Goal: Task Accomplishment & Management: Use online tool/utility

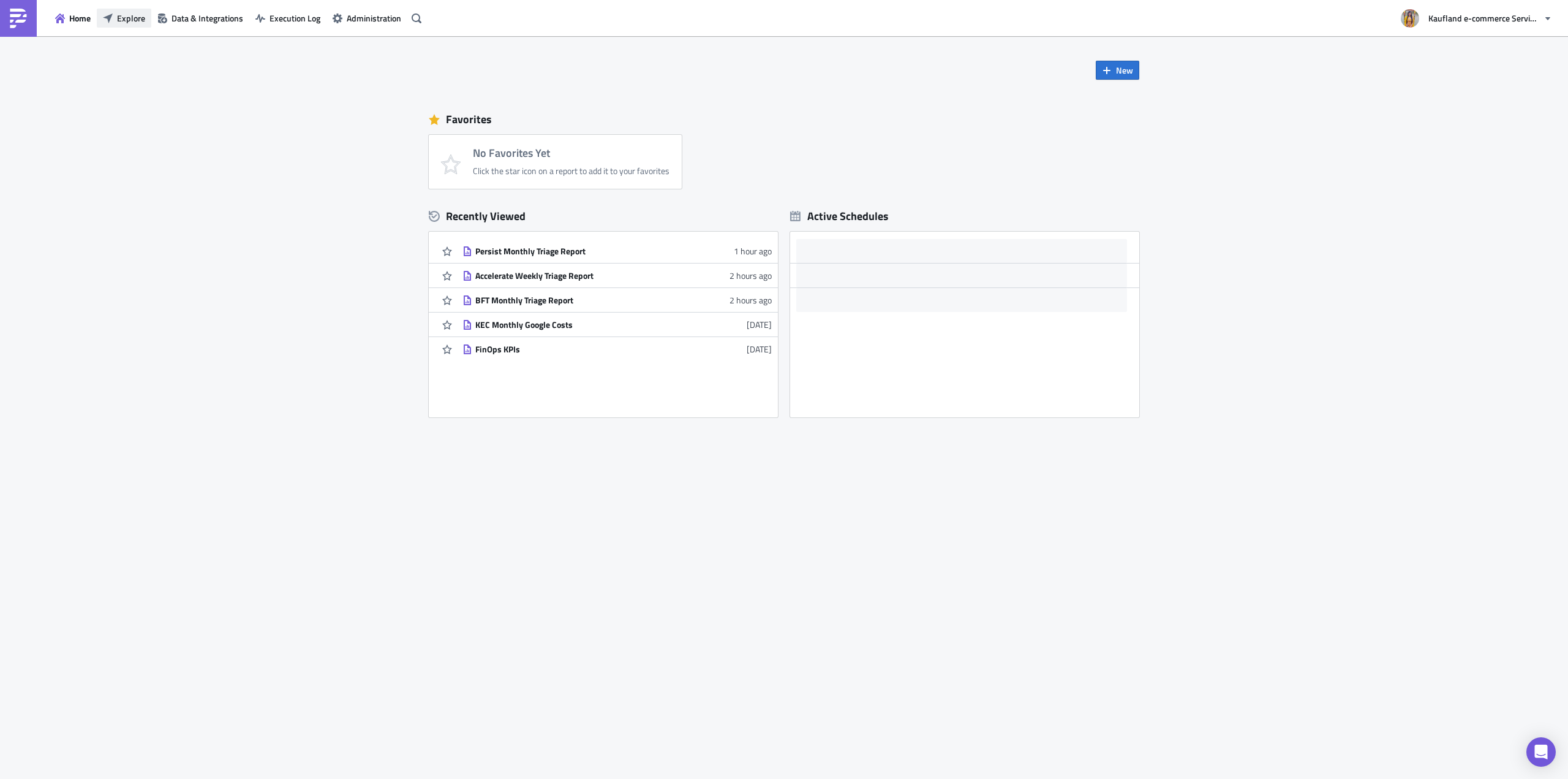
click at [124, 13] on span "Explore" at bounding box center [131, 18] width 28 height 13
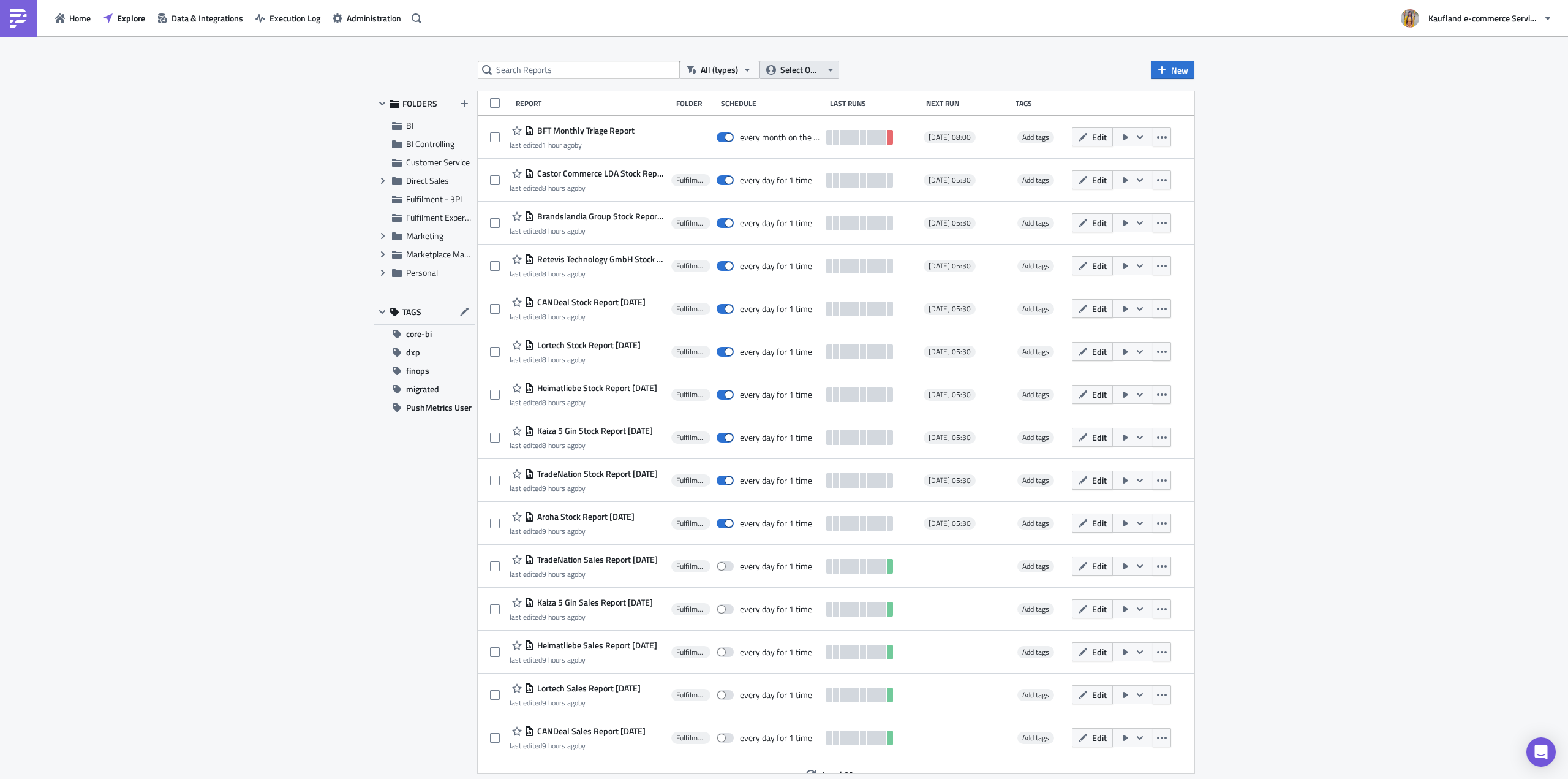
click at [772, 78] on button "Select Owner" at bounding box center [799, 70] width 79 height 19
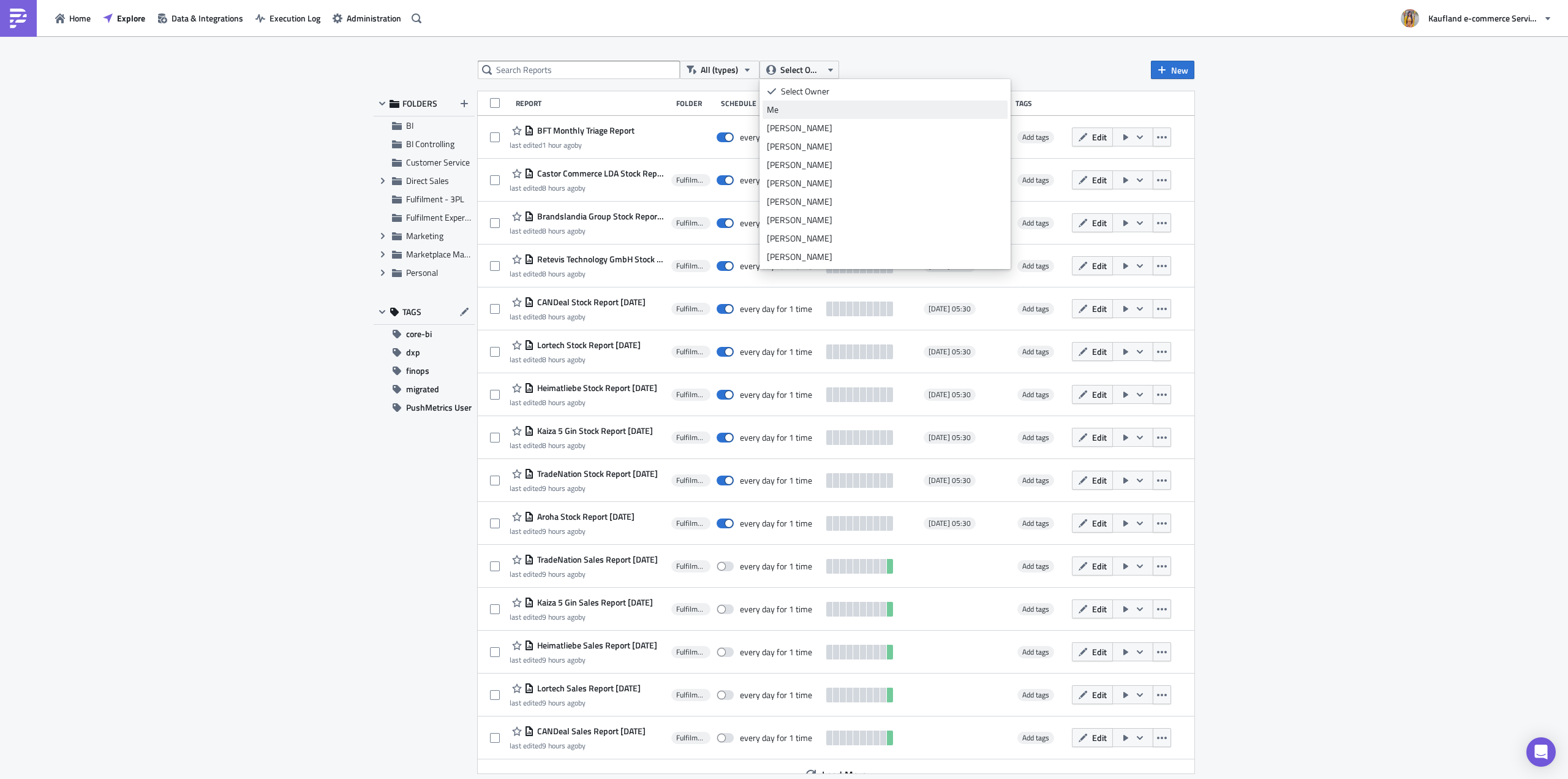
click at [805, 105] on div "Me" at bounding box center [885, 110] width 236 height 12
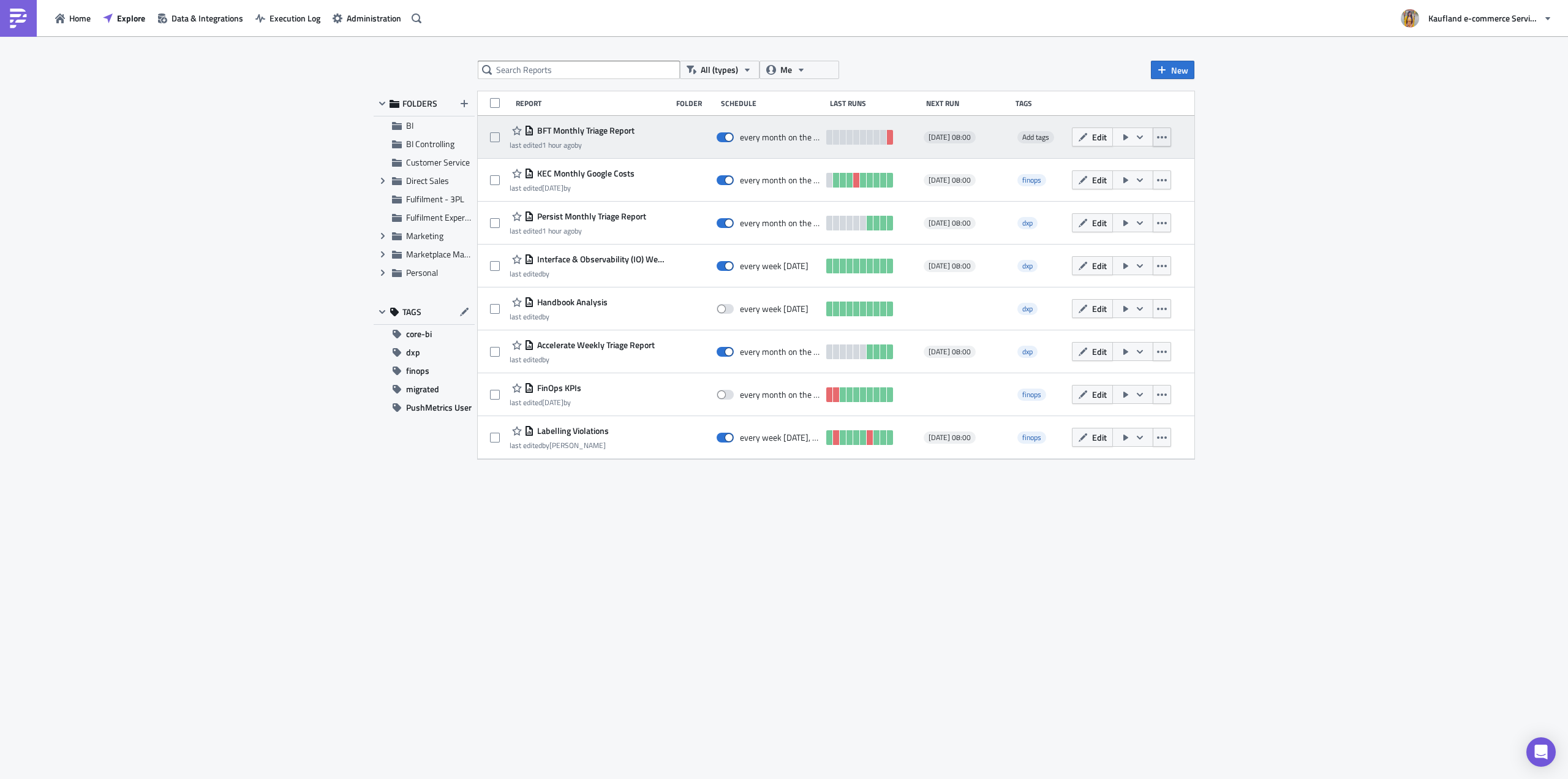
click at [1157, 135] on icon "button" at bounding box center [1162, 137] width 10 height 10
click at [1143, 134] on icon "button" at bounding box center [1140, 137] width 10 height 10
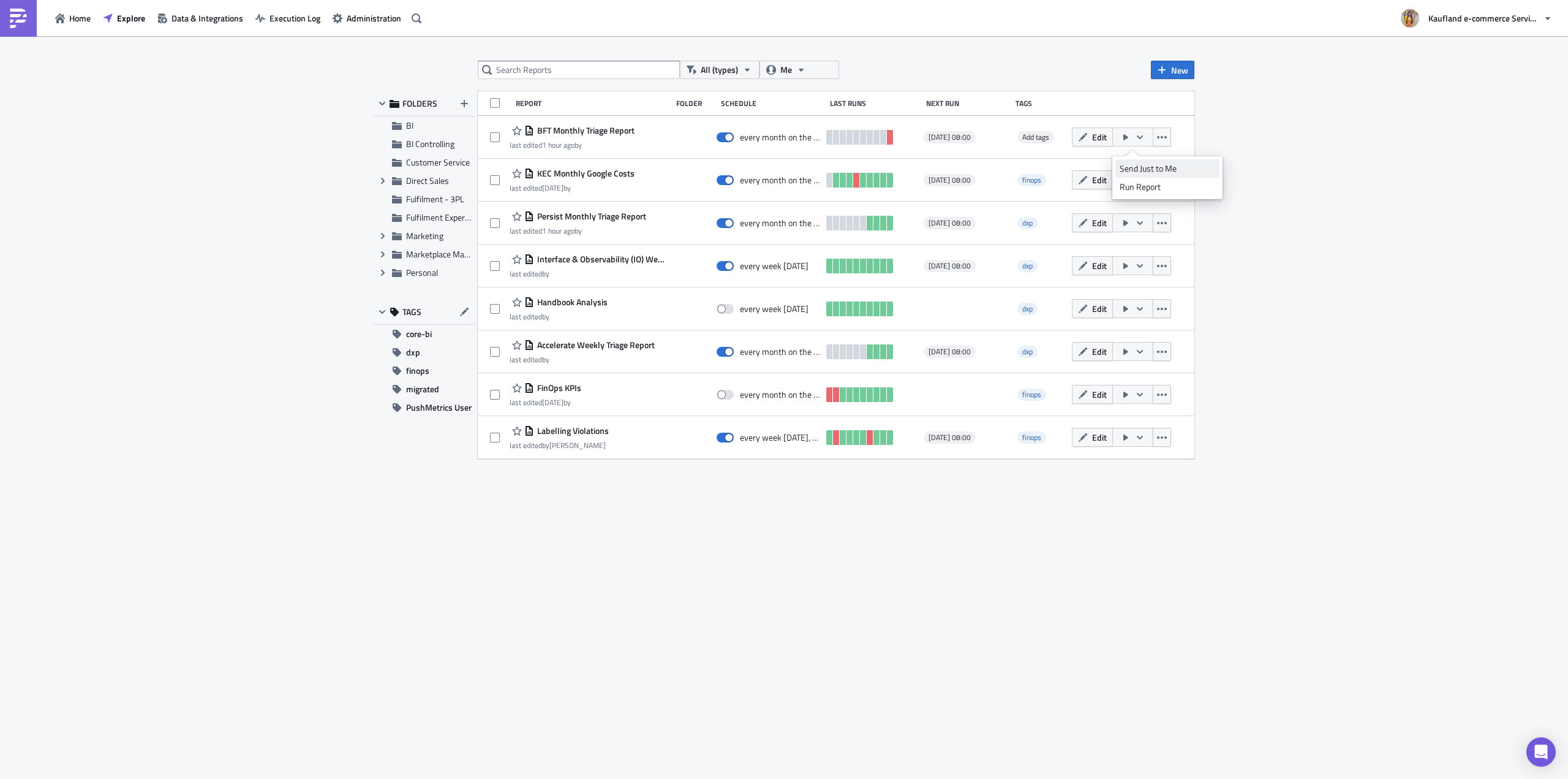
click at [1155, 171] on div "Send Just to Me" at bounding box center [1167, 169] width 95 height 12
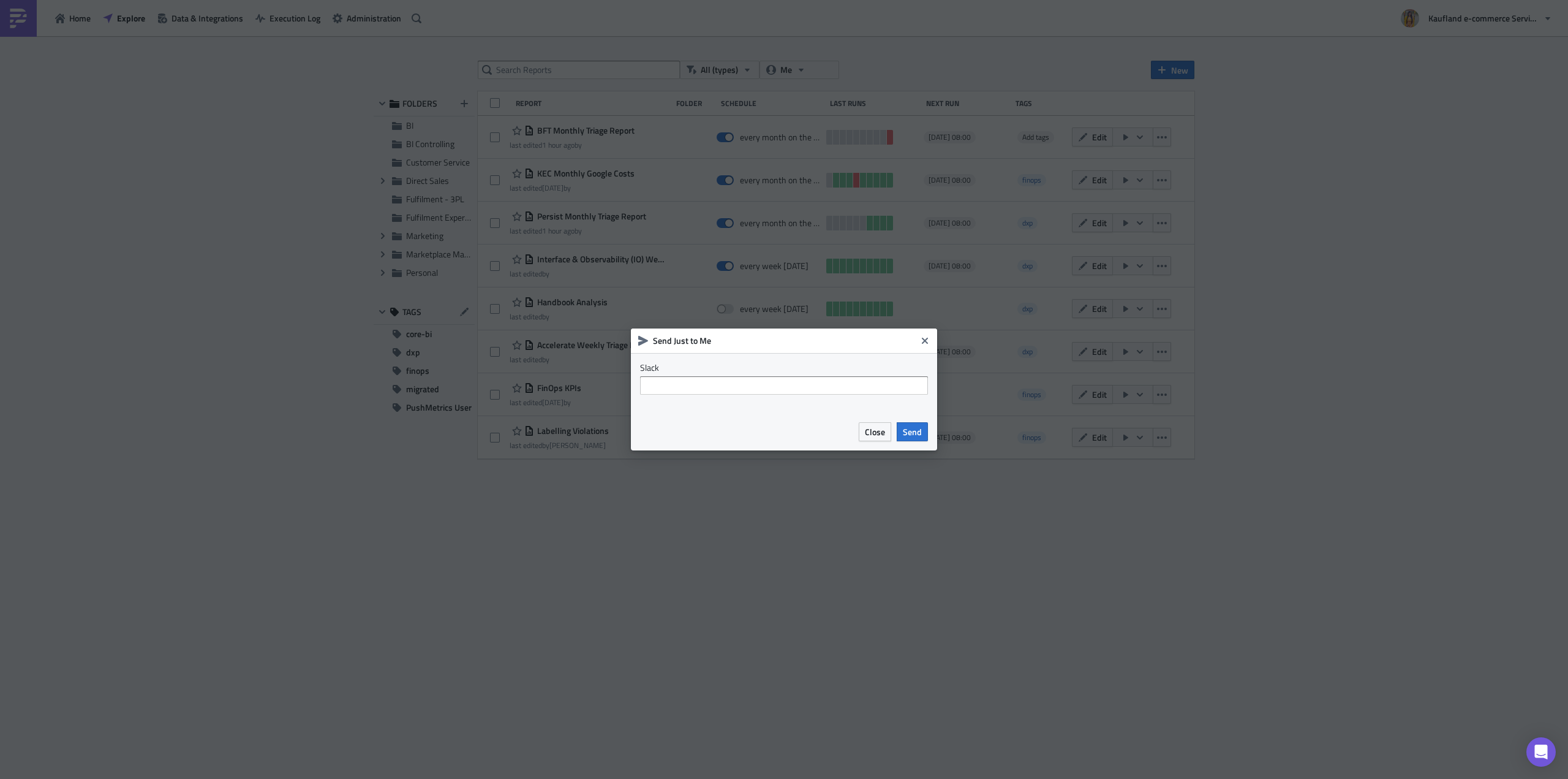
click at [772, 404] on div "Slack" at bounding box center [784, 383] width 306 height 60
click at [778, 393] on input "text" at bounding box center [784, 385] width 288 height 19
type input "@[PERSON_NAME].[PERSON_NAME]"
click at [924, 435] on button "Send" at bounding box center [912, 431] width 31 height 19
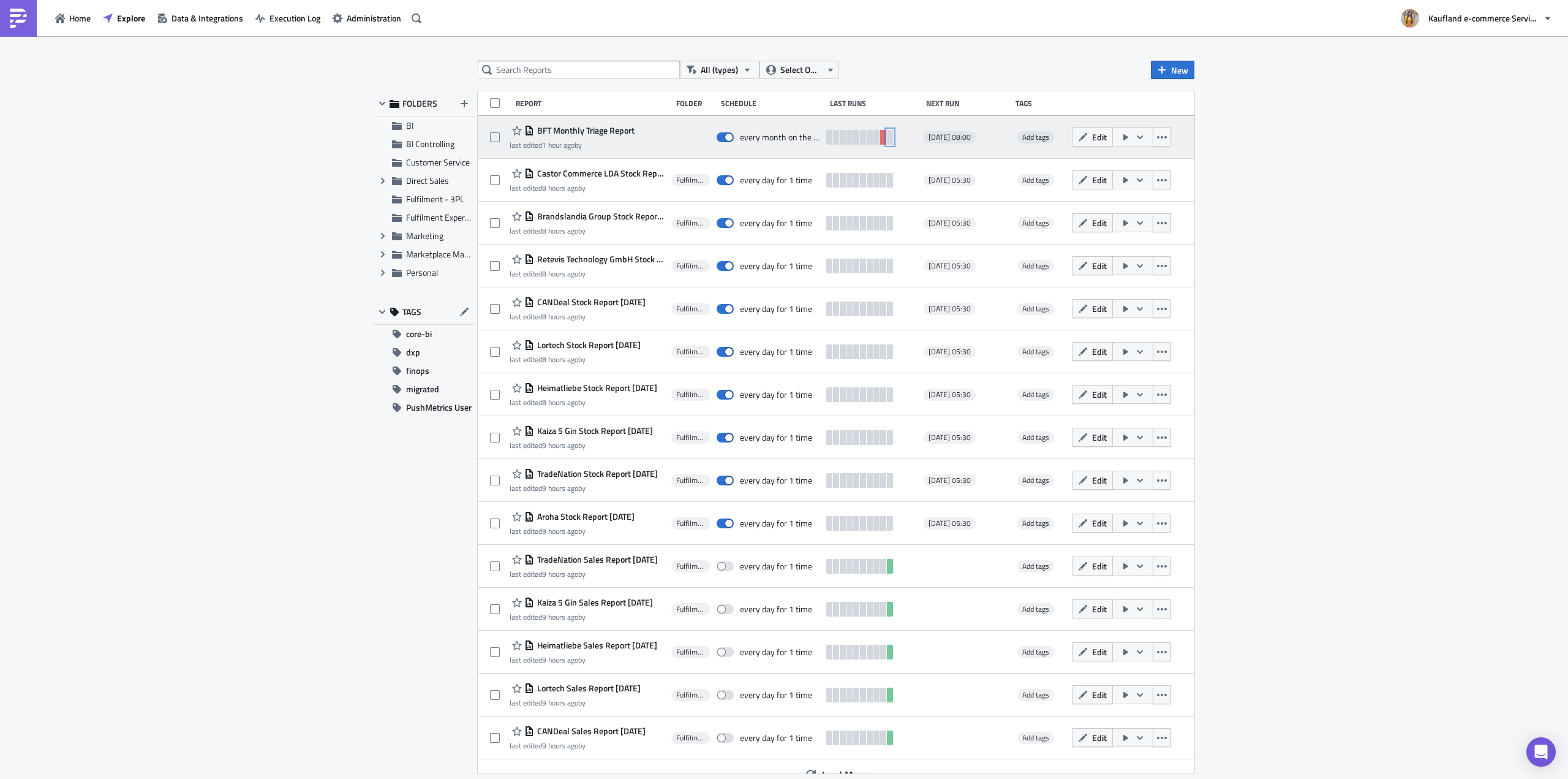
click at [893, 137] on link at bounding box center [889, 137] width 6 height 15
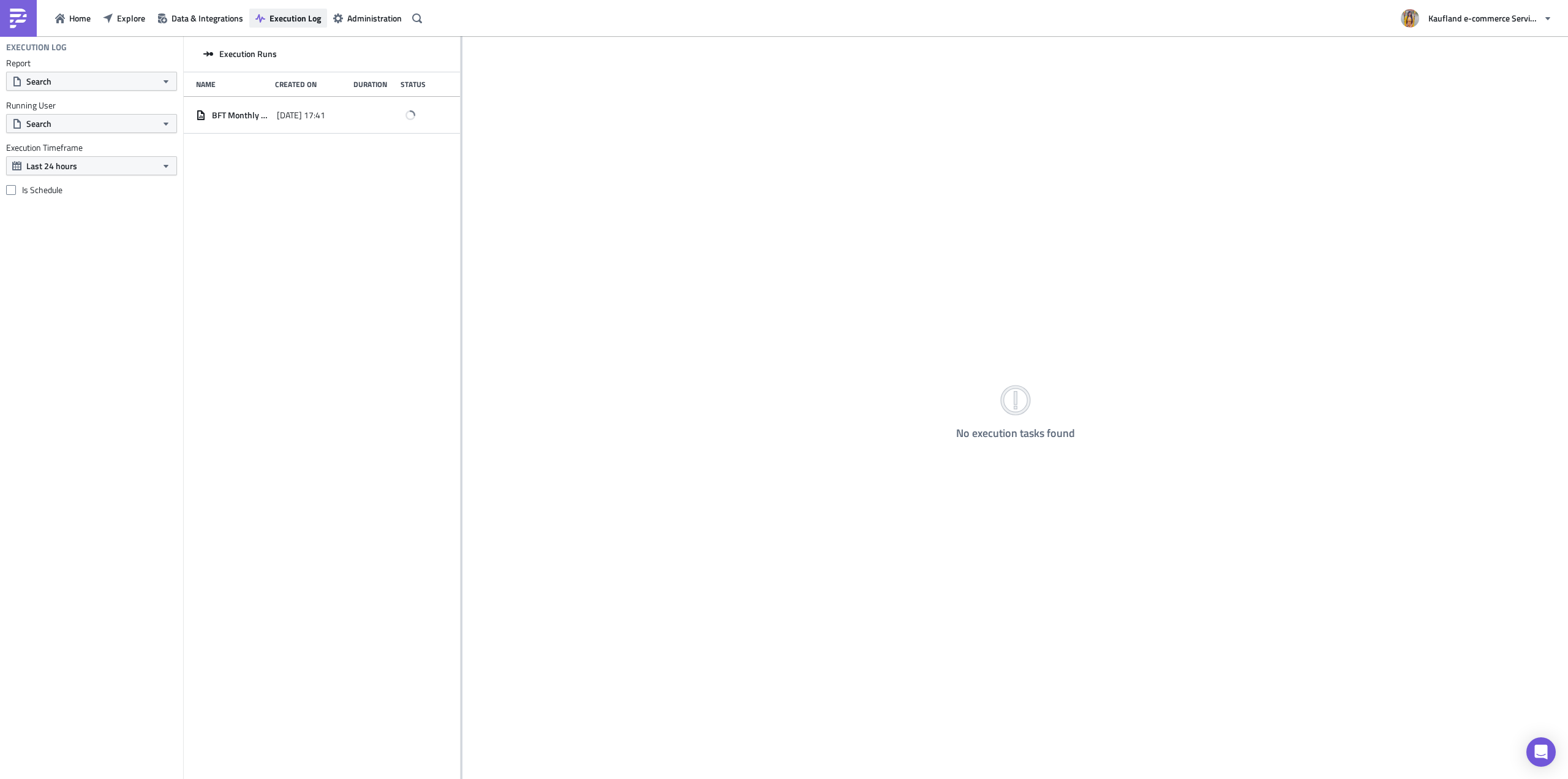
click at [299, 13] on span "Execution Log" at bounding box center [295, 18] width 51 height 13
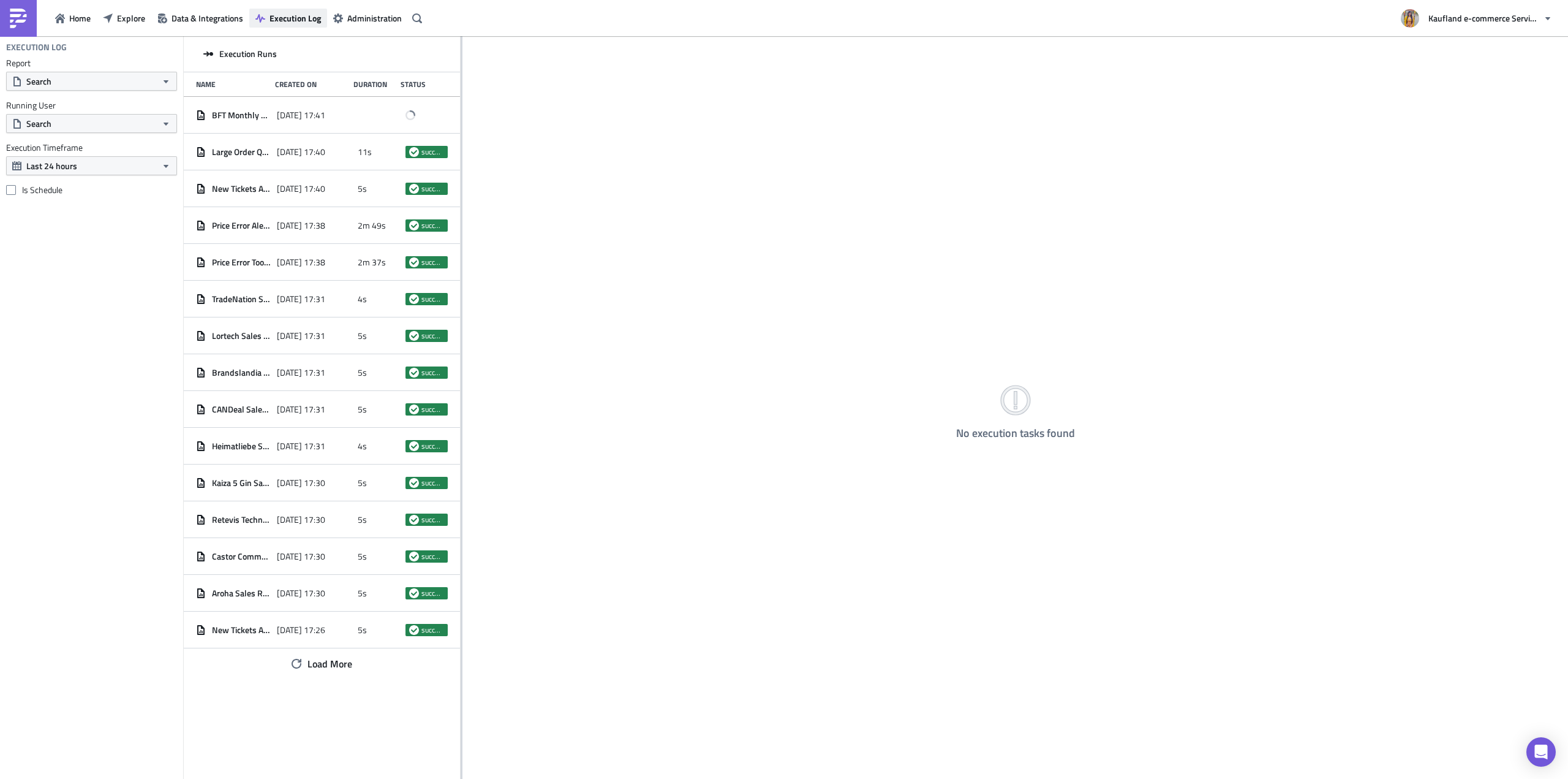
click at [303, 15] on span "Execution Log" at bounding box center [295, 18] width 51 height 13
click at [316, 659] on span "Load More" at bounding box center [330, 663] width 45 height 15
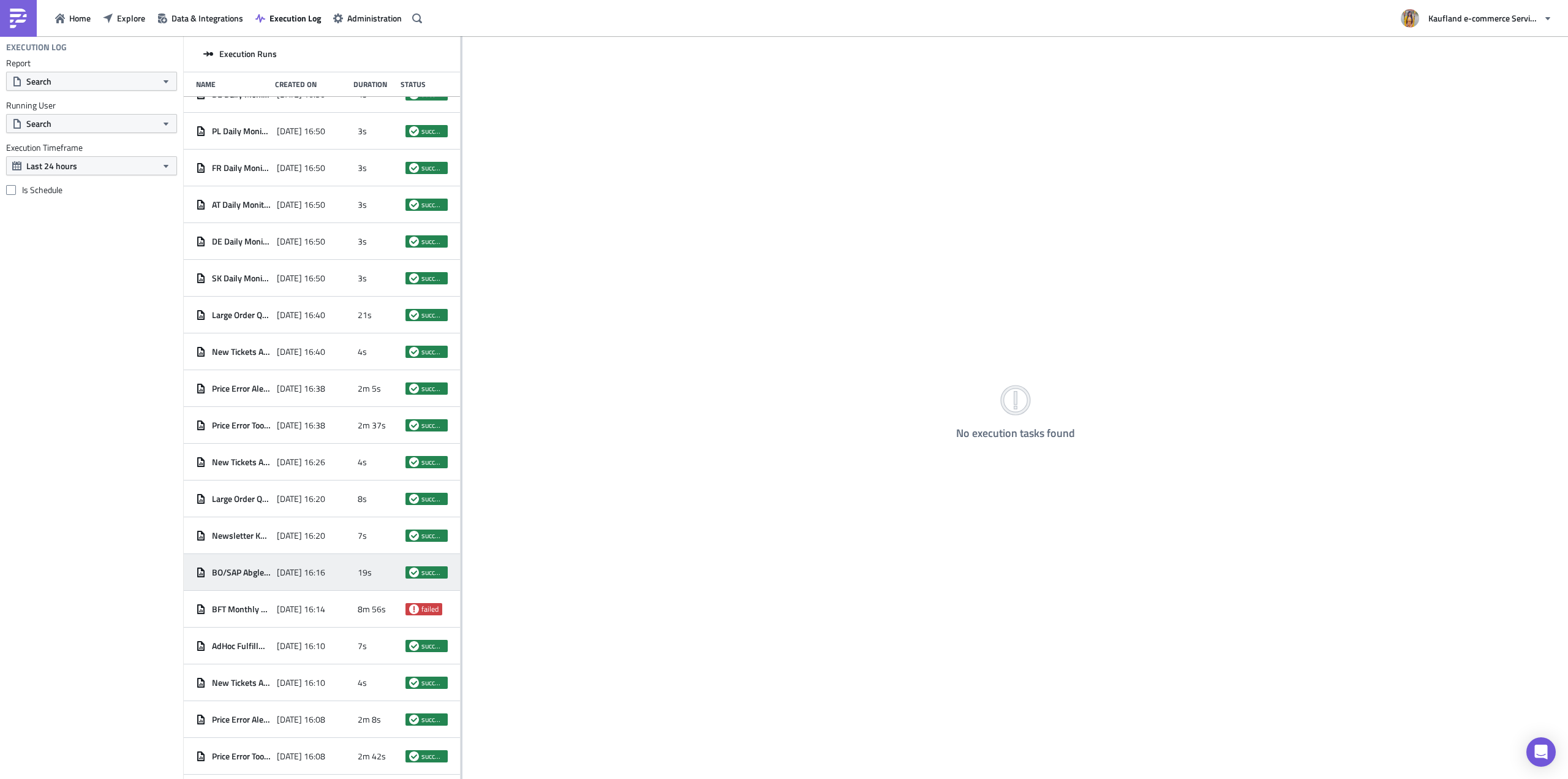
scroll to position [939, 0]
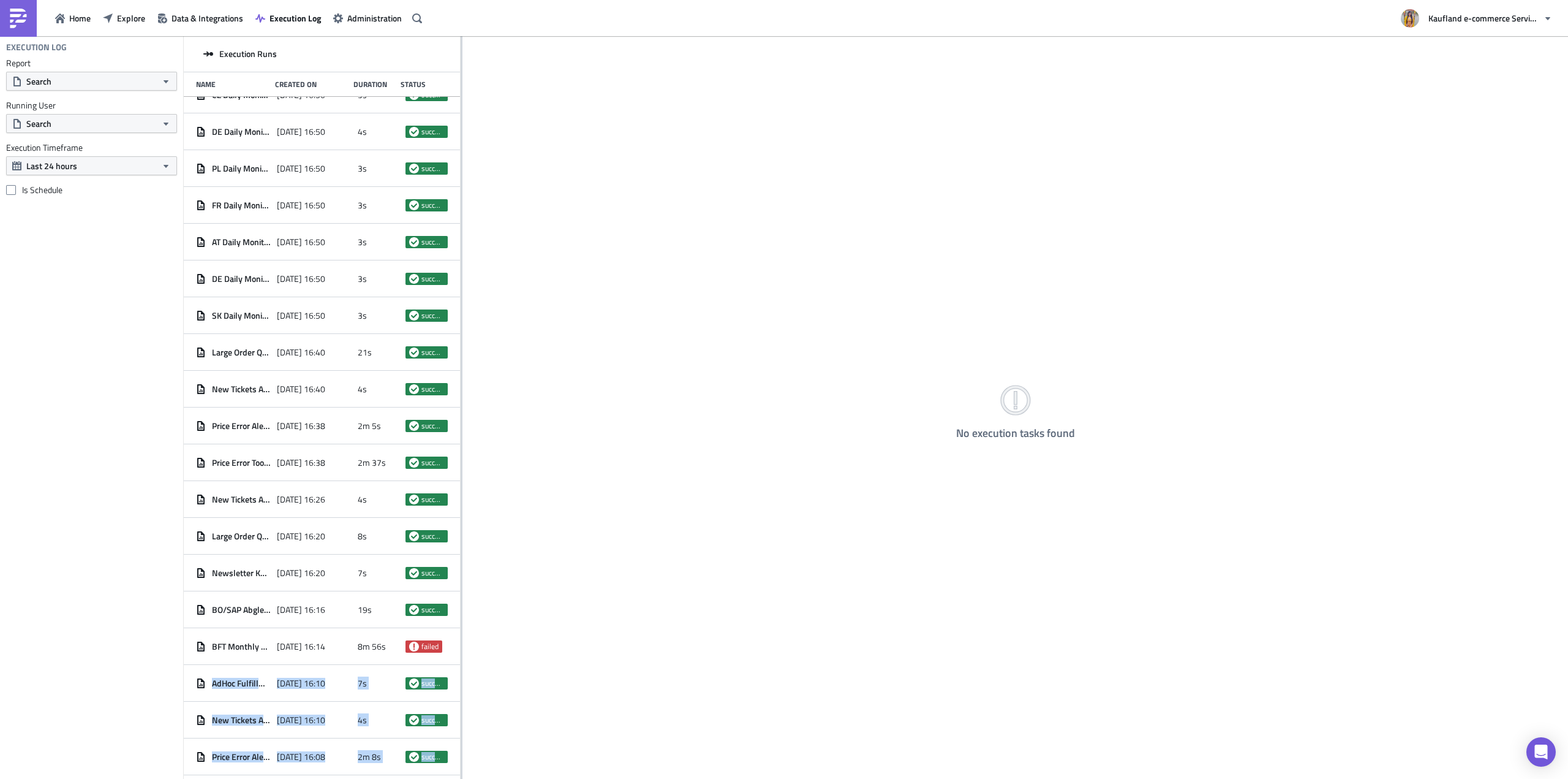
click at [464, 636] on div "Execution Runs Name Created On Duration Status BFT Monthly Triage Report 2025-1…" at bounding box center [876, 408] width 1384 height 744
drag, startPoint x: 478, startPoint y: 626, endPoint x: 469, endPoint y: 626, distance: 9.0
click at [477, 626] on div "No execution tasks found" at bounding box center [1015, 408] width 1106 height 744
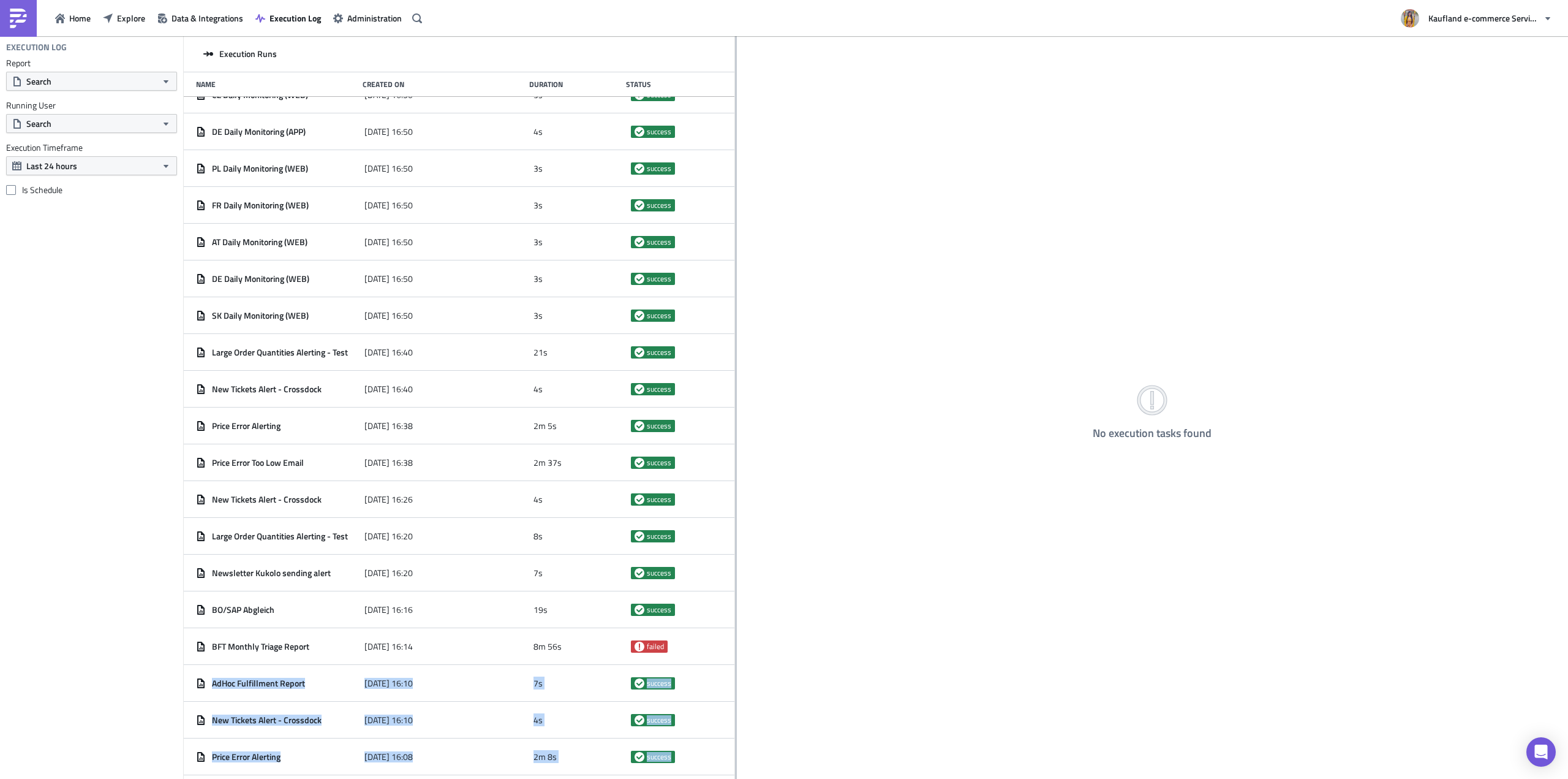
drag, startPoint x: 461, startPoint y: 626, endPoint x: 735, endPoint y: 611, distance: 274.4
click at [735, 611] on div at bounding box center [736, 408] width 2 height 744
click at [779, 606] on div "No execution tasks found" at bounding box center [1152, 408] width 831 height 744
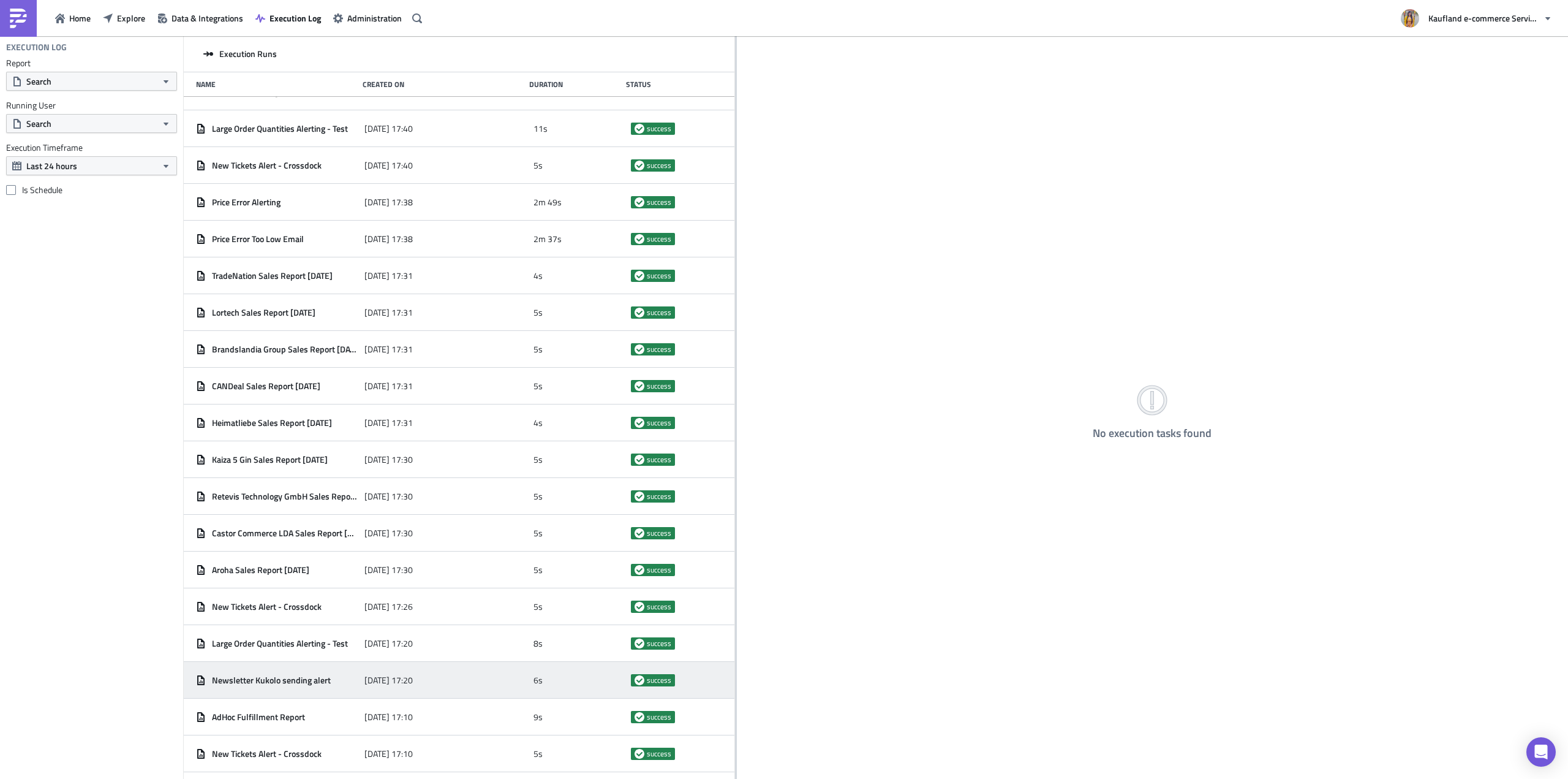
scroll to position [0, 0]
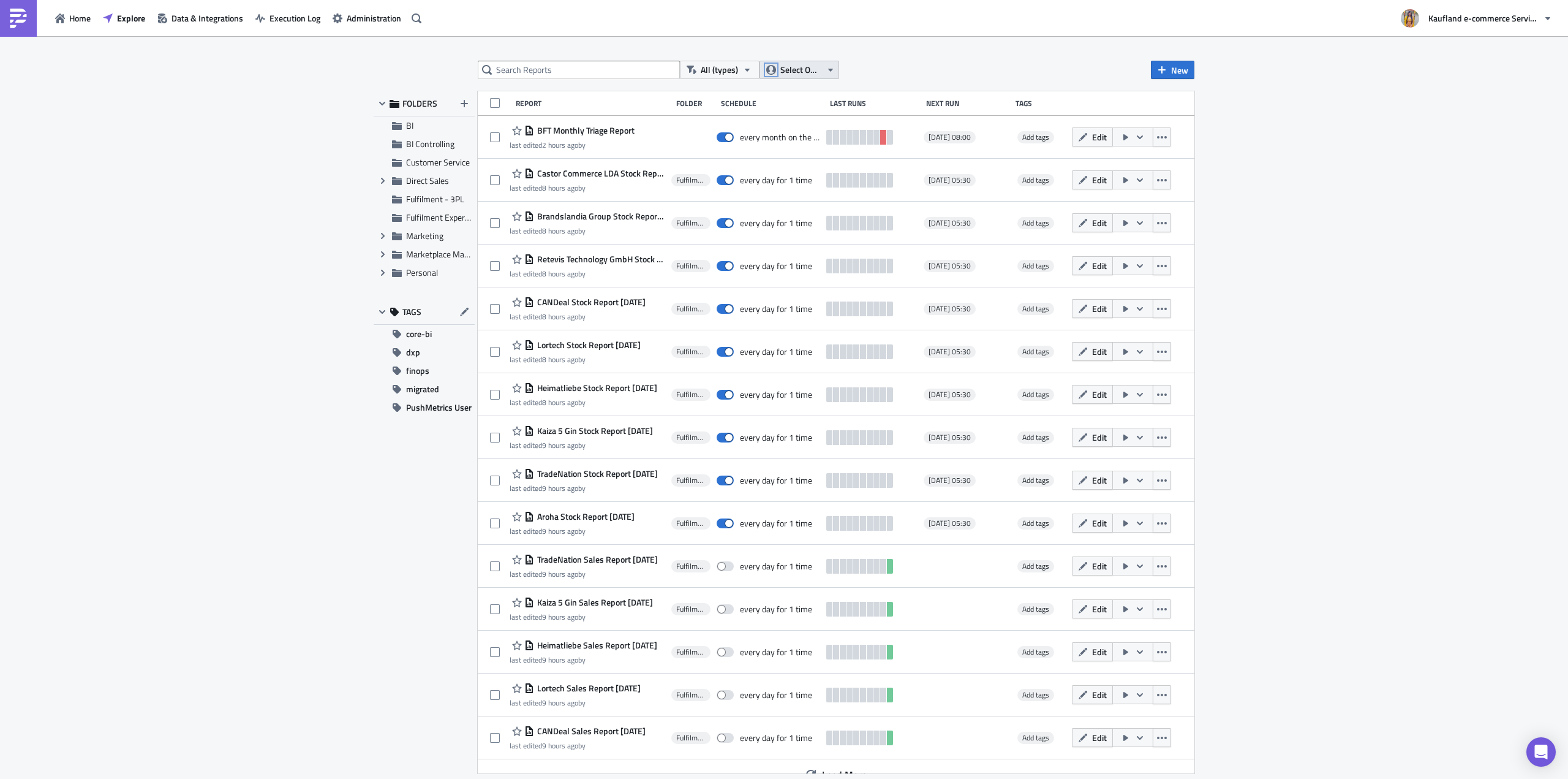
click at [773, 69] on icon "button" at bounding box center [771, 70] width 10 height 10
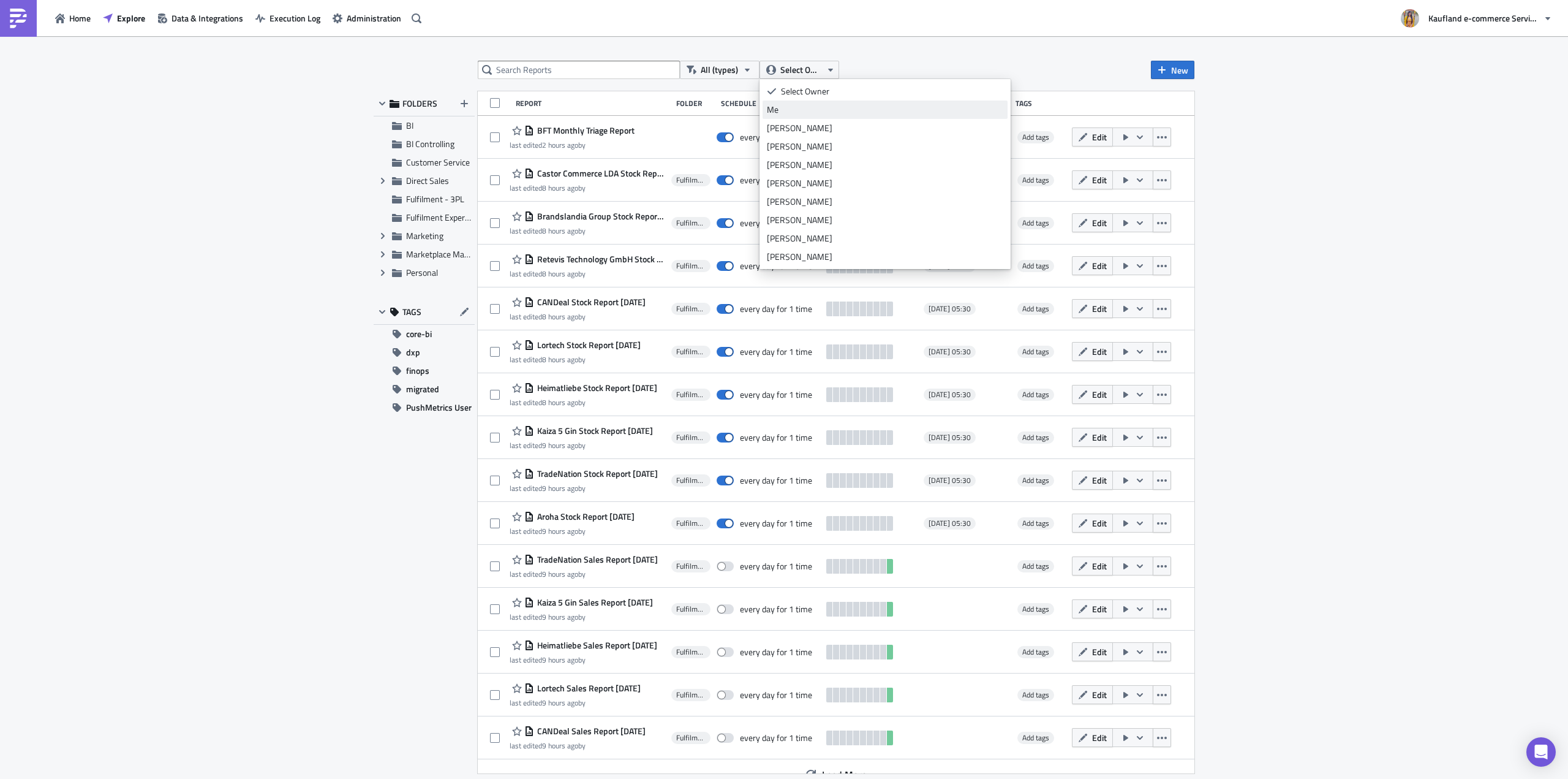
click at [789, 108] on div "Me" at bounding box center [885, 110] width 236 height 12
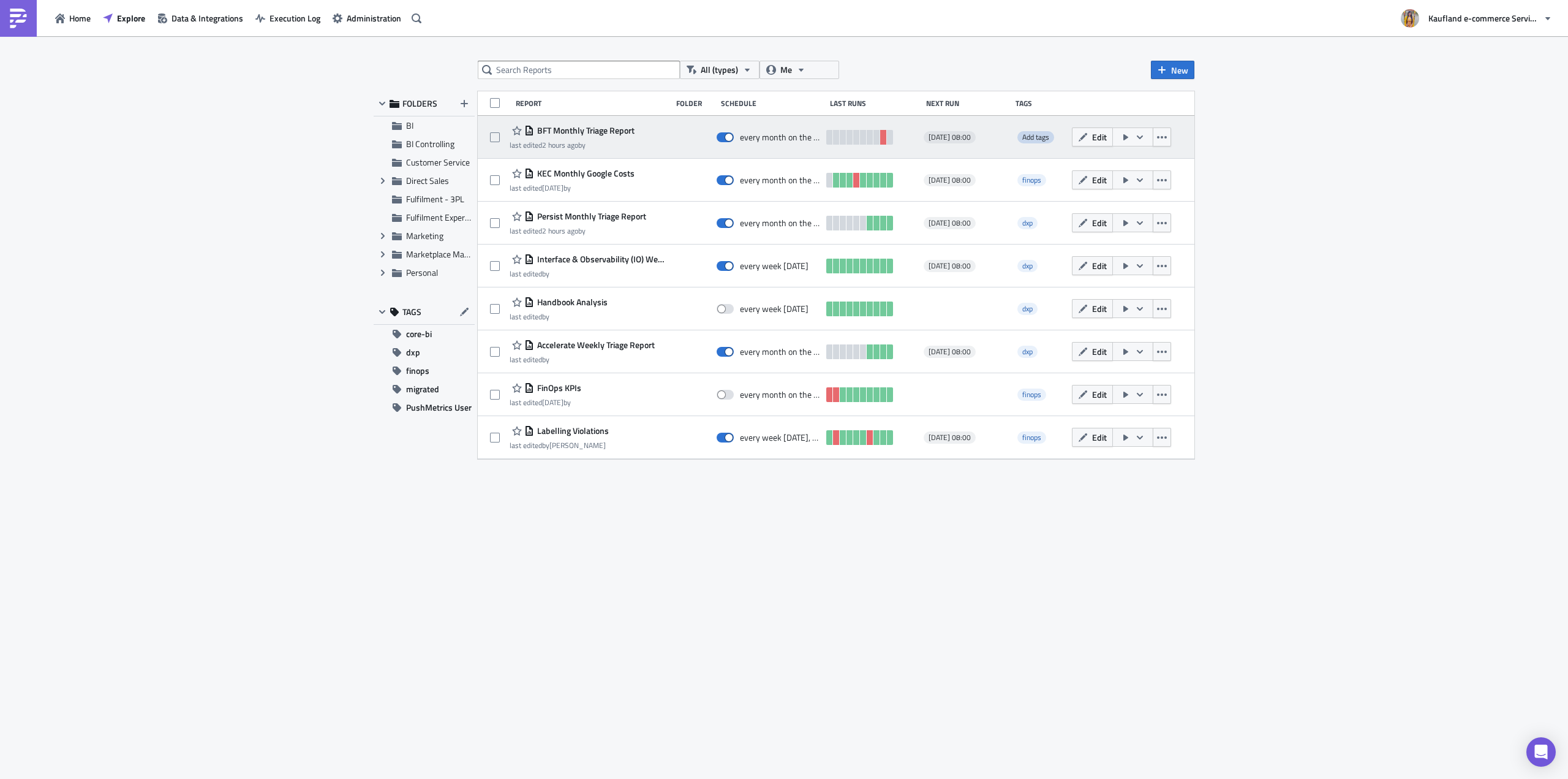
click at [1031, 138] on span "Add tags" at bounding box center [1035, 137] width 27 height 12
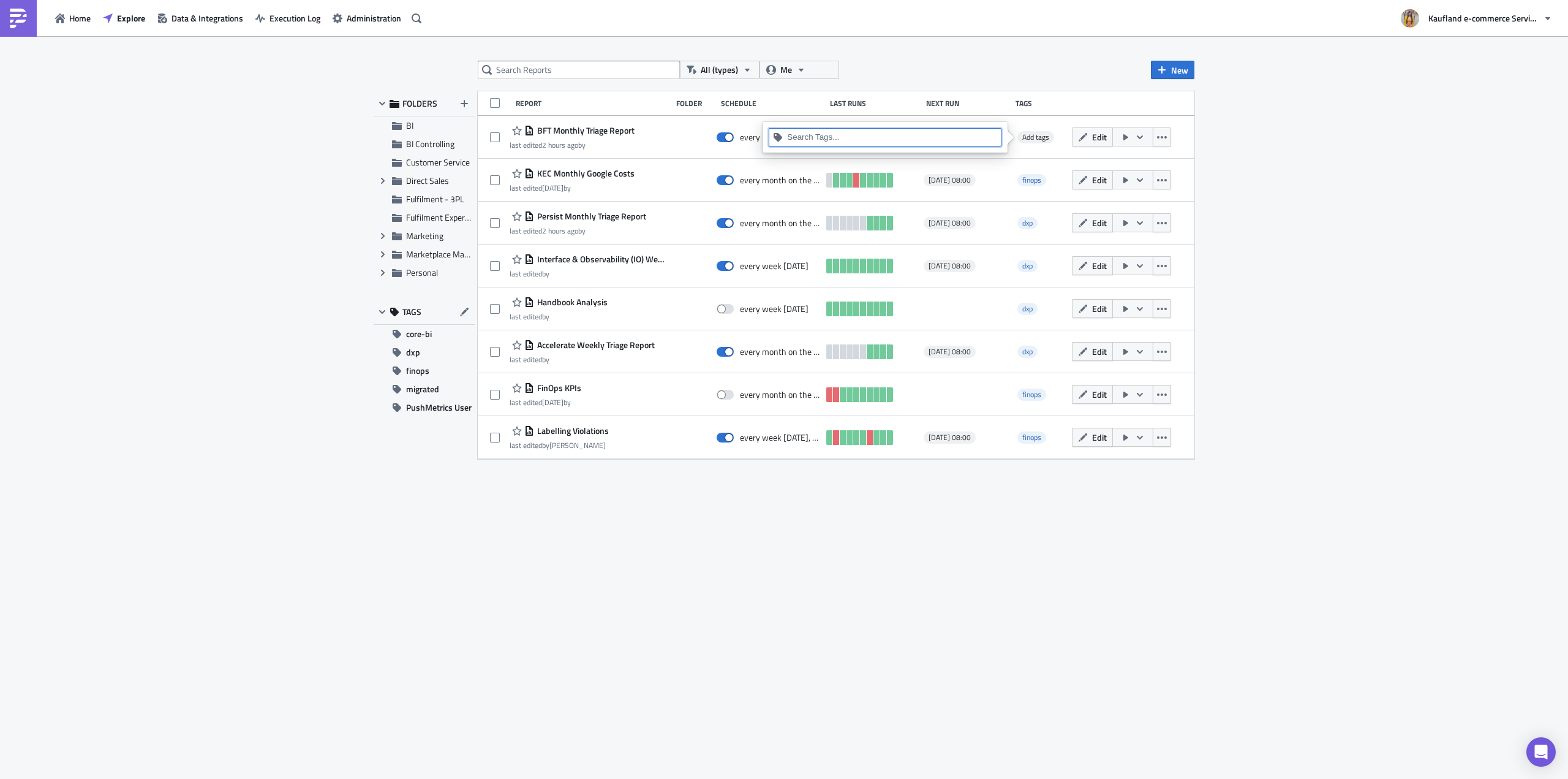
click at [889, 140] on input at bounding box center [892, 138] width 210 height 12
click at [880, 182] on div "dxp" at bounding box center [885, 177] width 218 height 12
click at [1120, 562] on div "All (types) Me New FOLDERS BI BI Controlling Customer Service Expand group Dire…" at bounding box center [784, 409] width 833 height 695
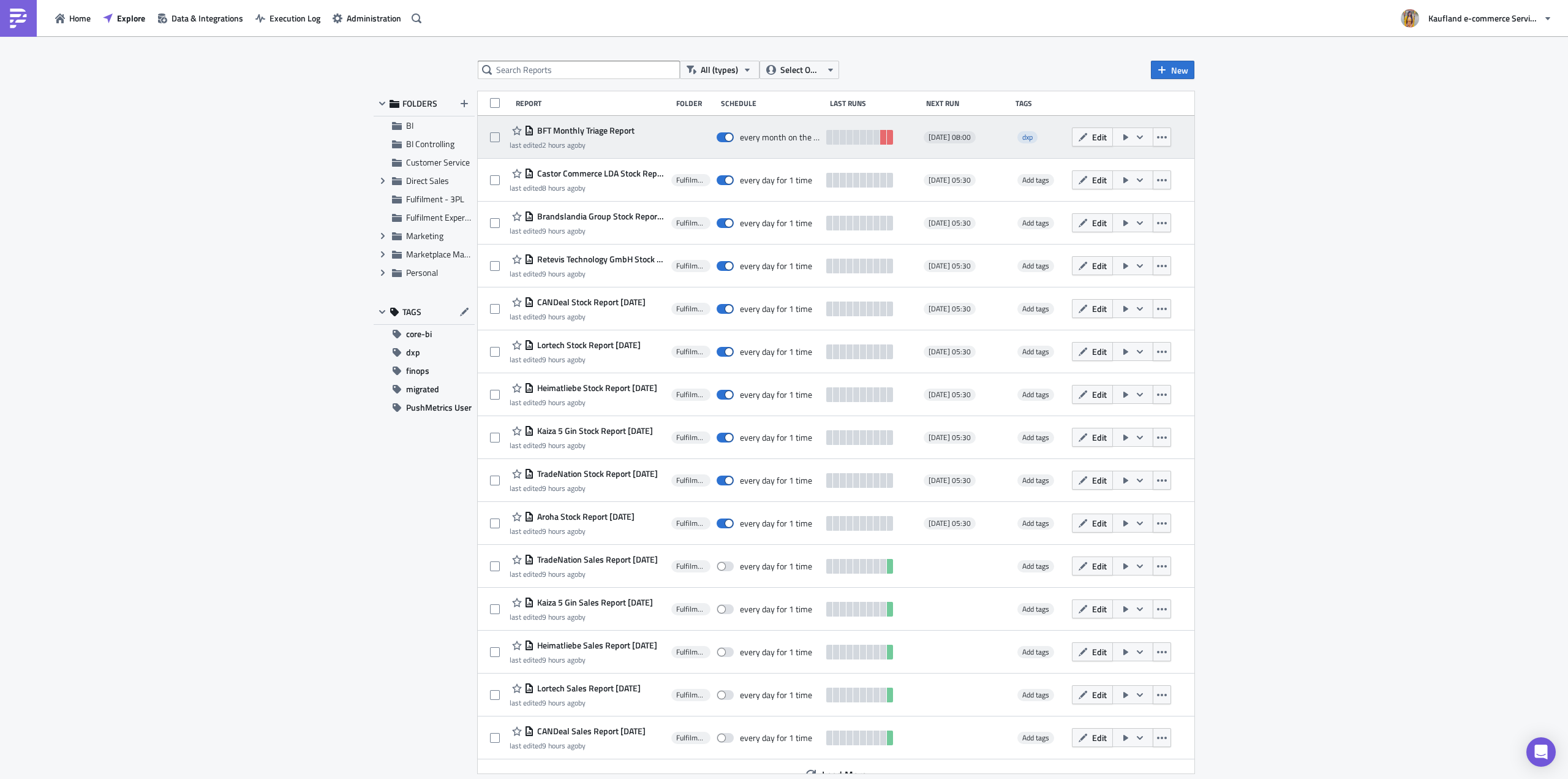
click at [1145, 137] on icon "button" at bounding box center [1140, 137] width 10 height 10
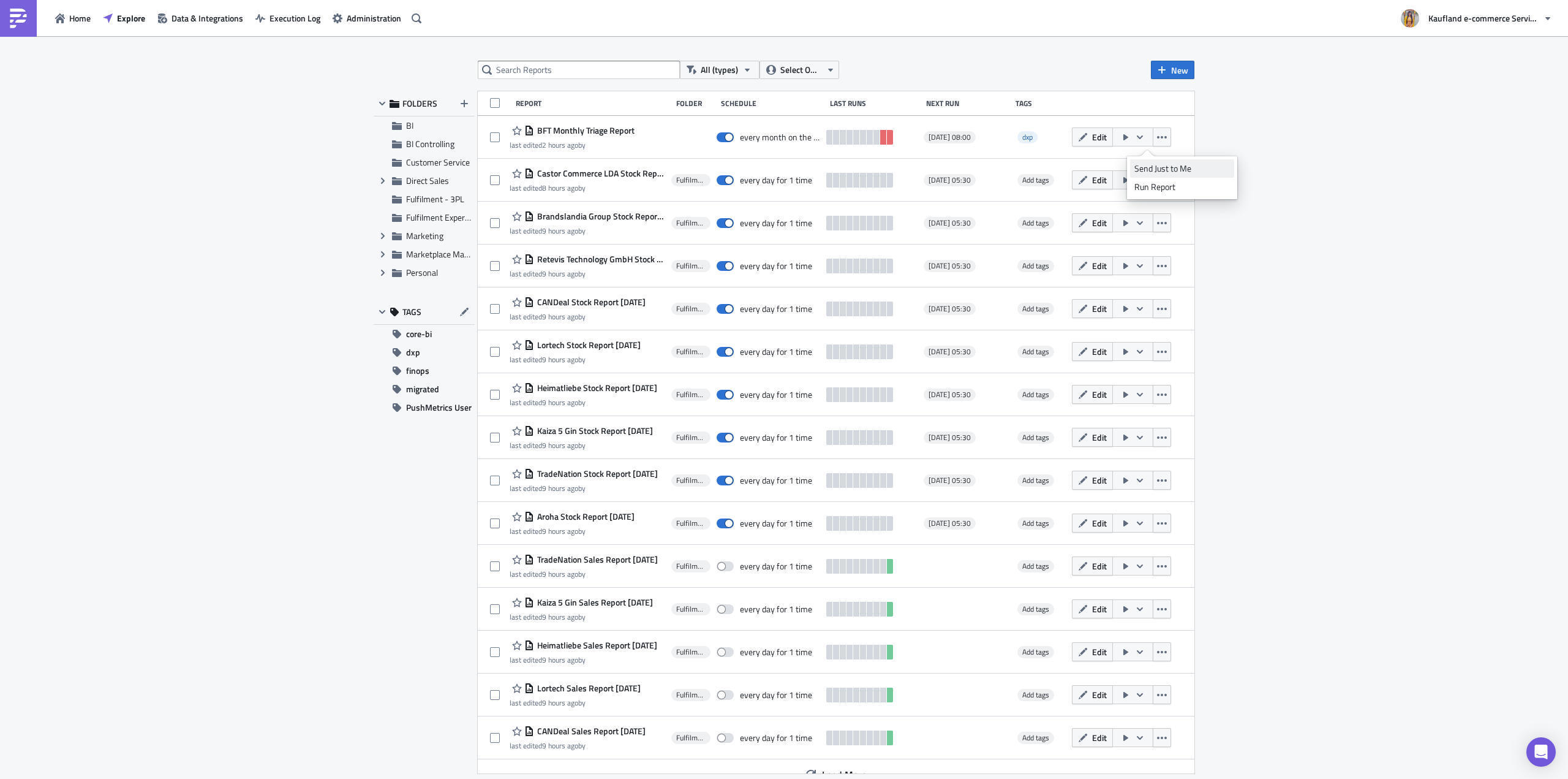
click at [1161, 170] on div "Send Just to Me" at bounding box center [1182, 169] width 95 height 12
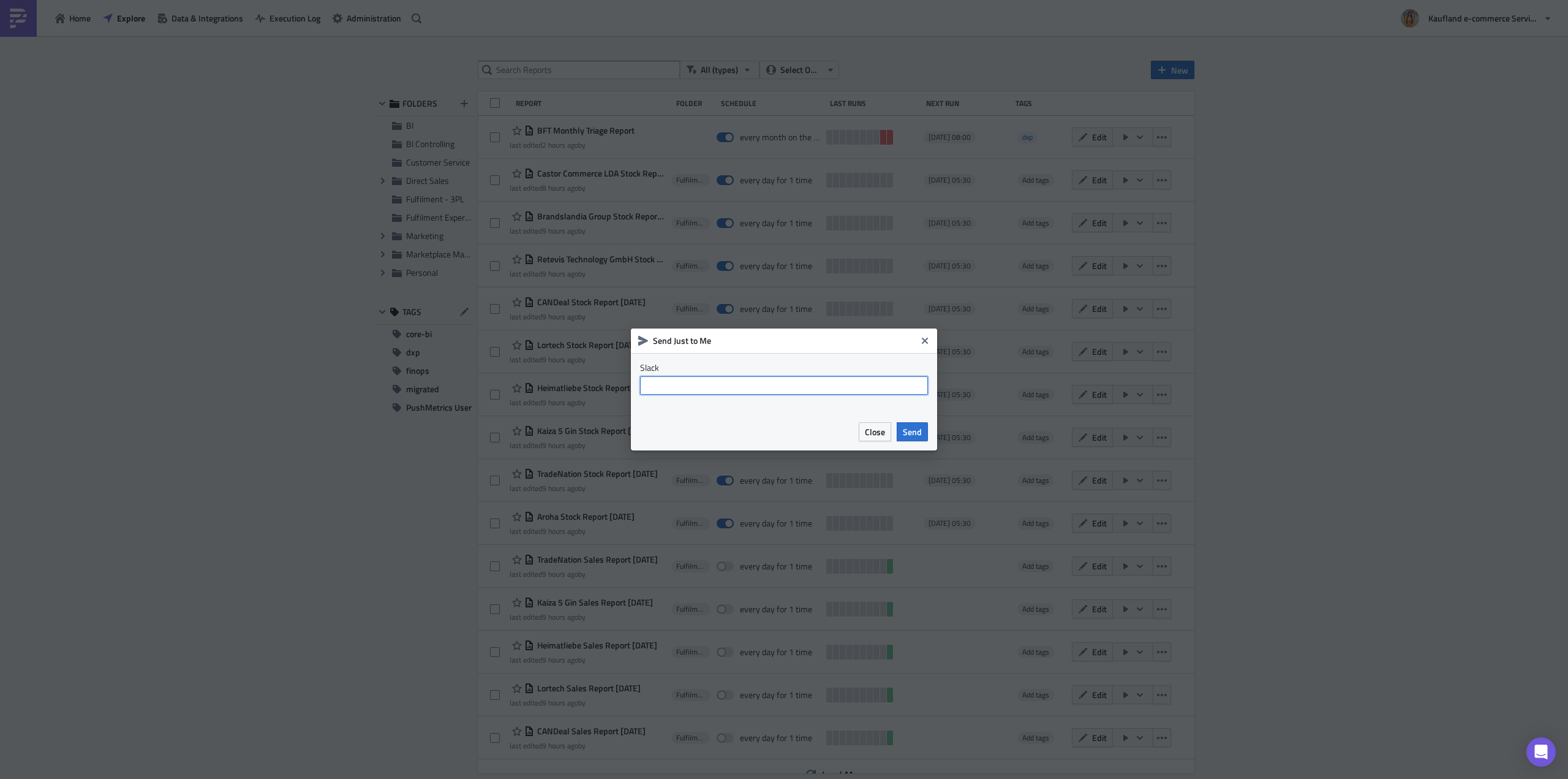
click at [890, 384] on input "text" at bounding box center [784, 385] width 288 height 19
type input "@[PERSON_NAME].[PERSON_NAME]"
click at [916, 429] on span "Send" at bounding box center [911, 431] width 19 height 13
